Goal: Task Accomplishment & Management: Understand process/instructions

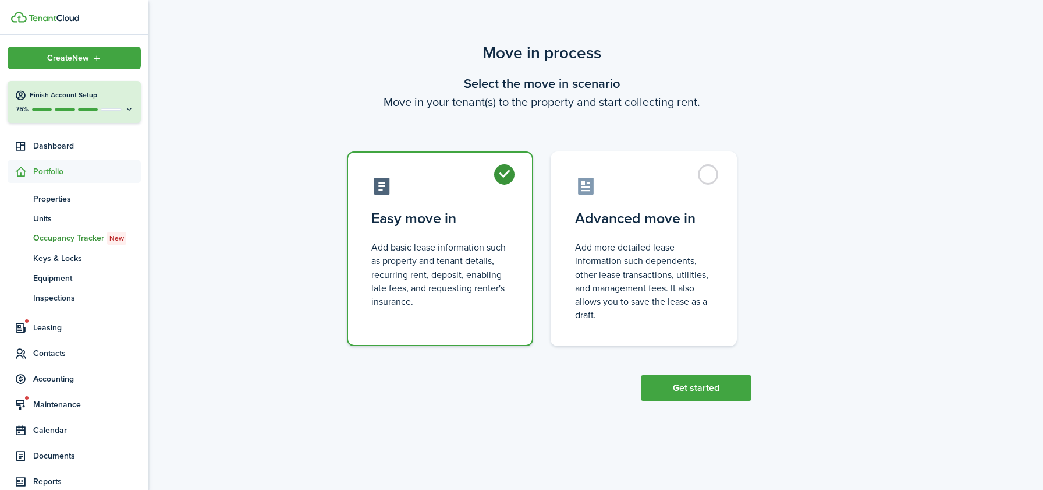
click at [52, 241] on span "Occupancy Tracker New" at bounding box center [87, 238] width 108 height 13
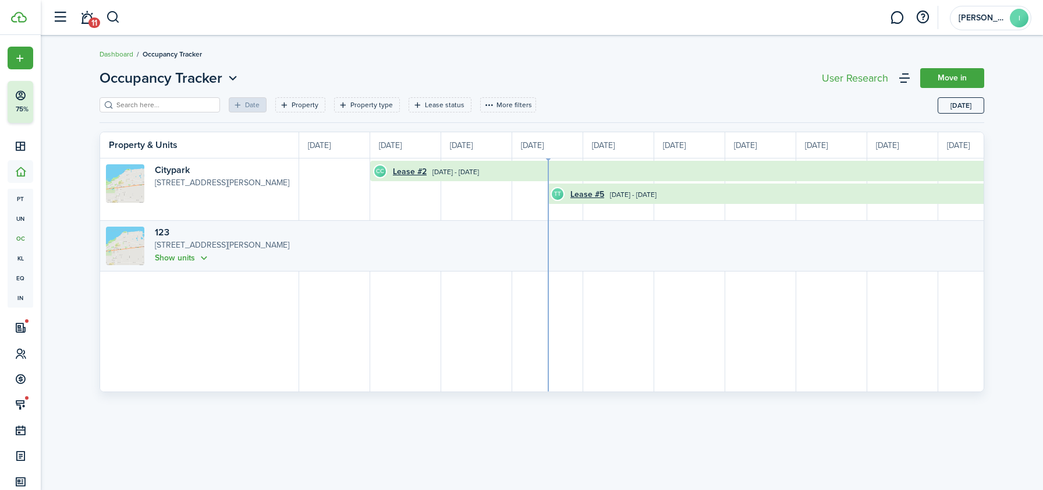
scroll to position [0, 213]
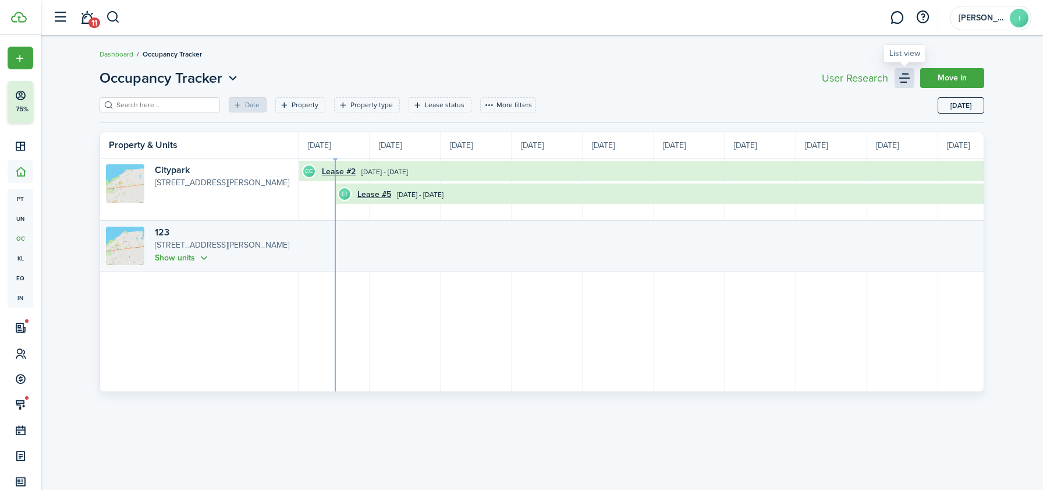
click at [899, 84] on link at bounding box center [905, 78] width 20 height 20
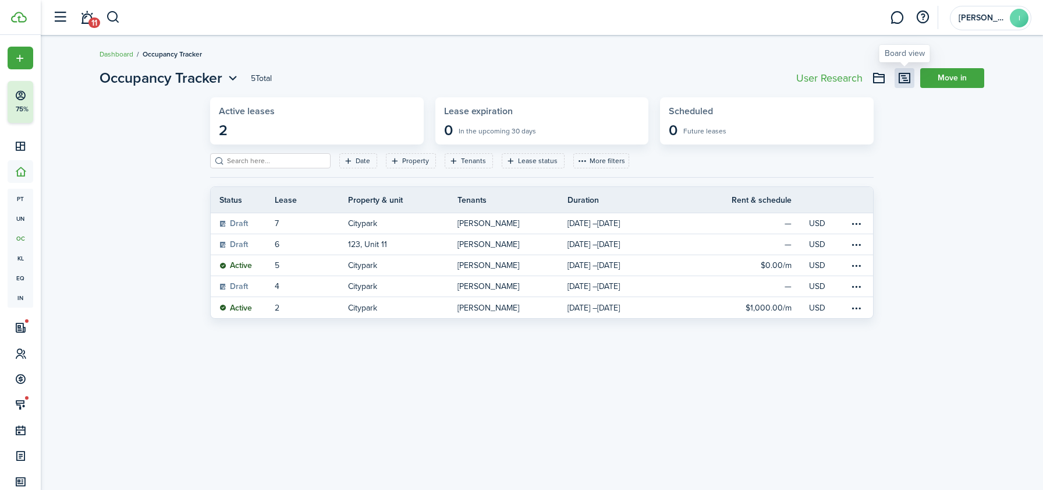
click at [902, 82] on link at bounding box center [905, 78] width 20 height 20
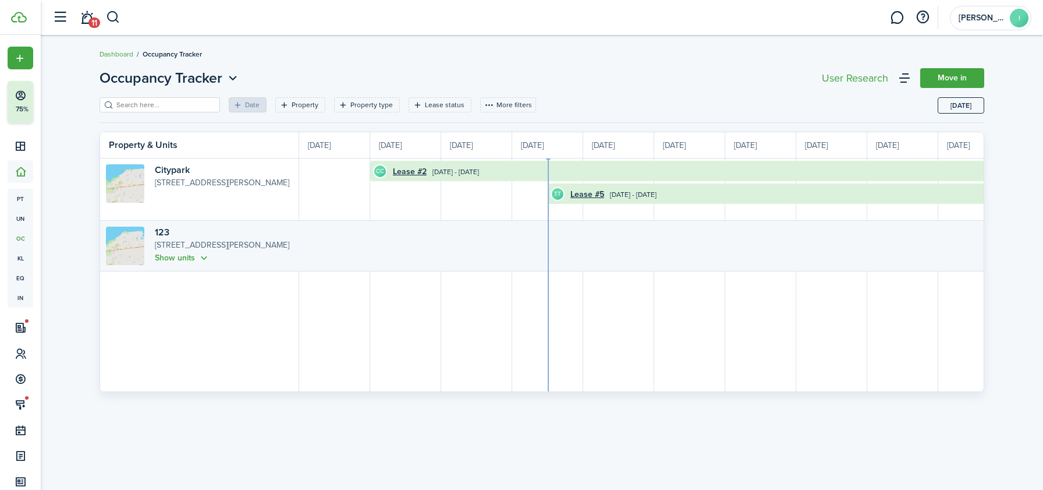
scroll to position [0, 213]
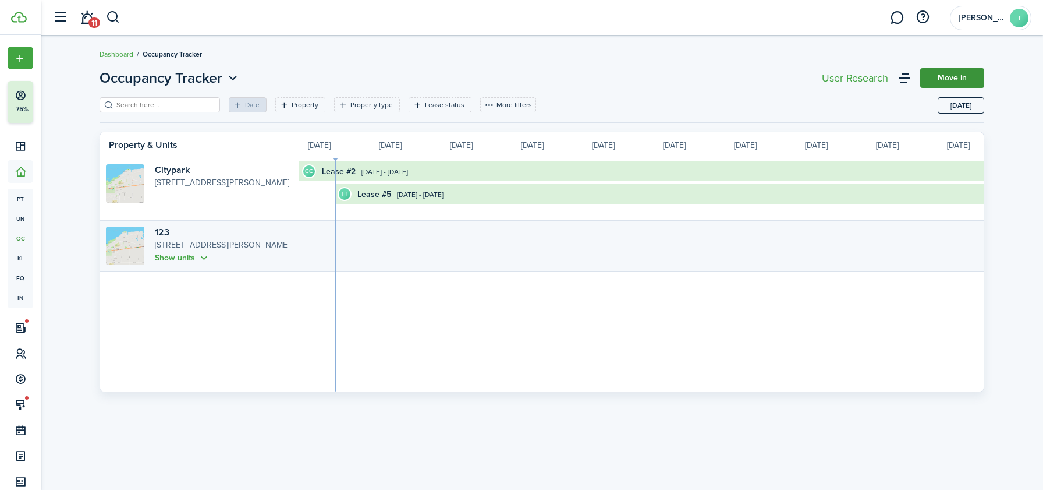
click at [957, 73] on link "Move in" at bounding box center [953, 78] width 64 height 20
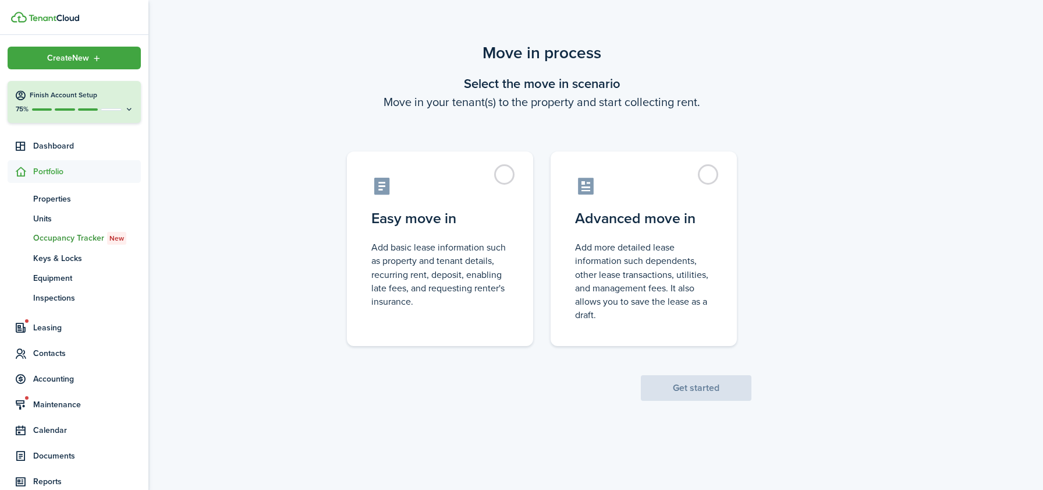
click at [56, 242] on span "Occupancy Tracker New" at bounding box center [87, 238] width 108 height 13
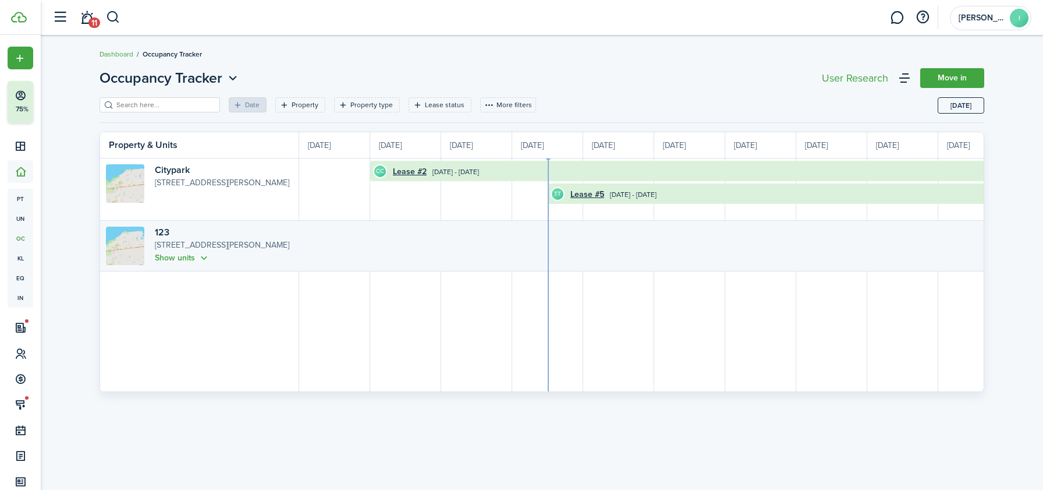
scroll to position [0, 213]
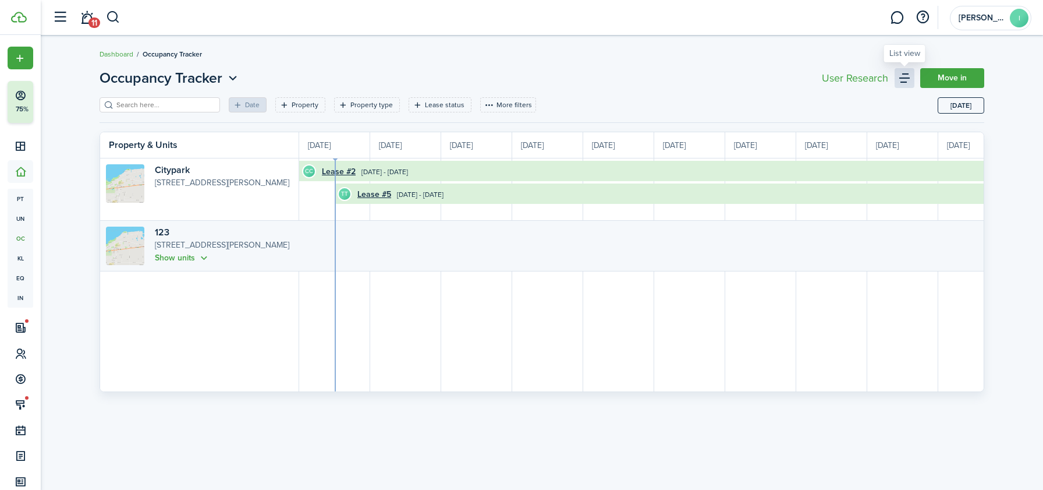
click at [904, 83] on link at bounding box center [905, 78] width 20 height 20
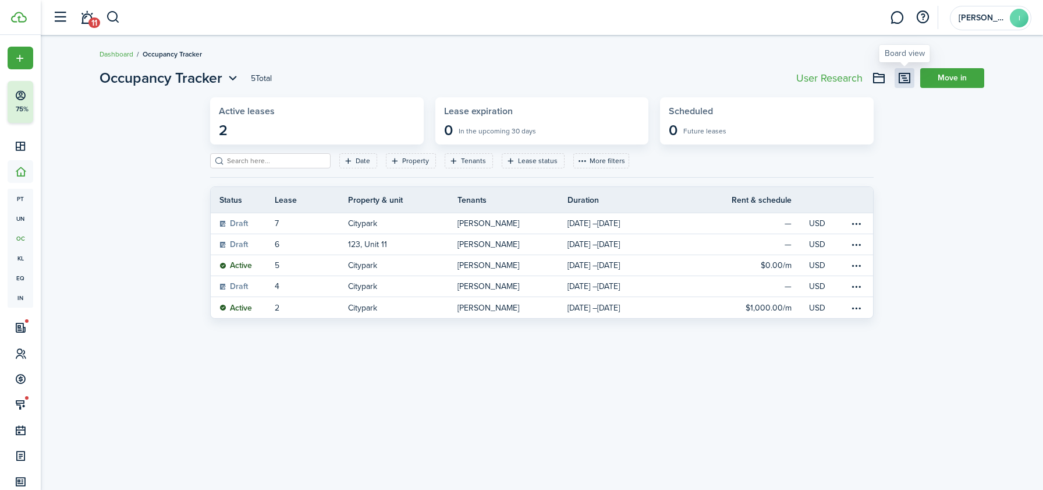
click at [910, 78] on link at bounding box center [905, 78] width 20 height 20
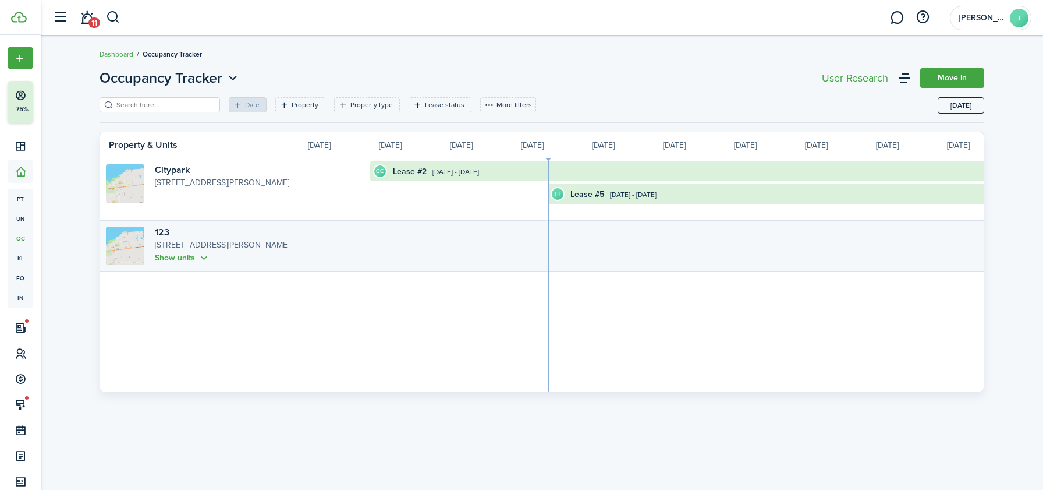
scroll to position [0, 213]
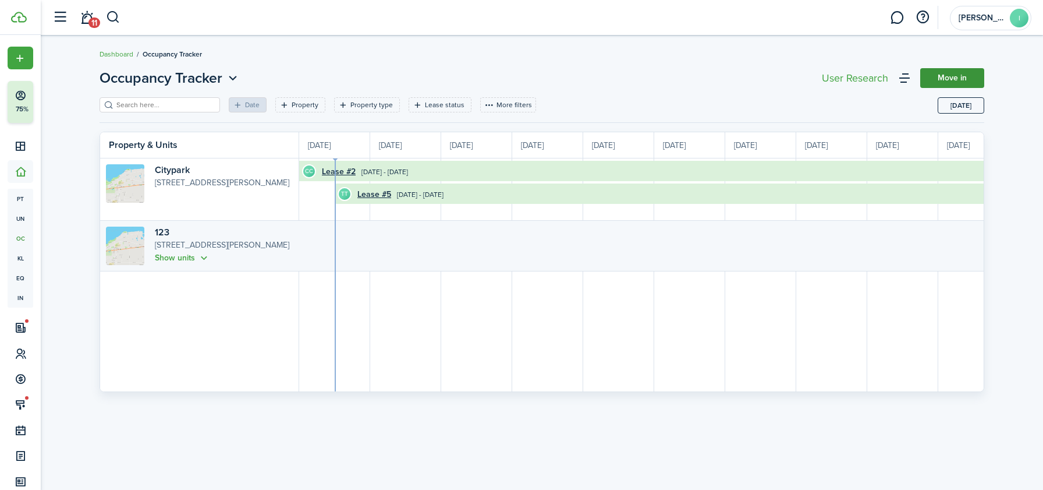
click at [962, 83] on link "Move in" at bounding box center [953, 78] width 64 height 20
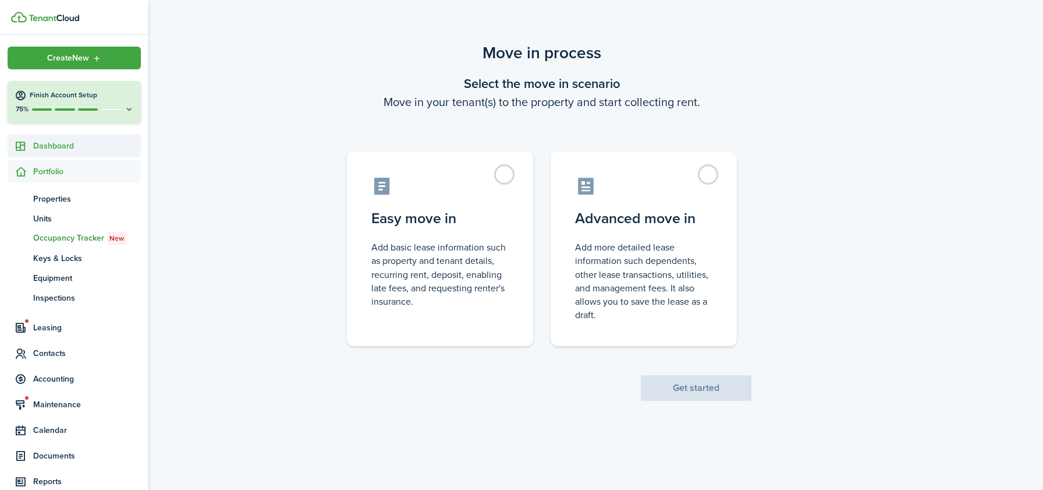
click at [35, 146] on span "Dashboard" at bounding box center [87, 146] width 108 height 12
